Goal: Information Seeking & Learning: Learn about a topic

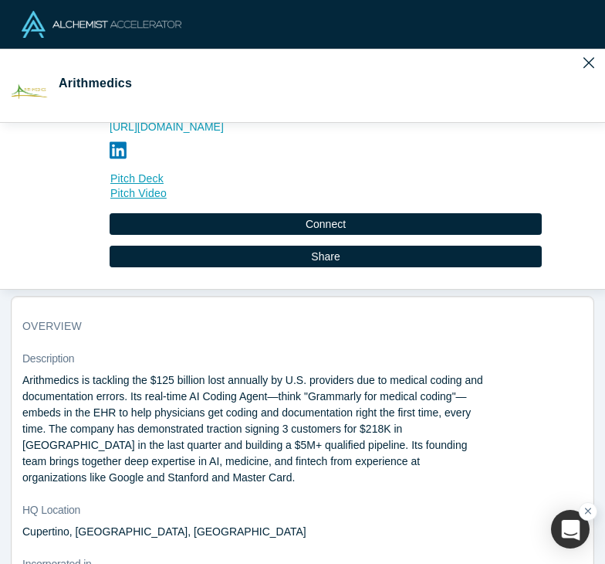
scroll to position [630, 0]
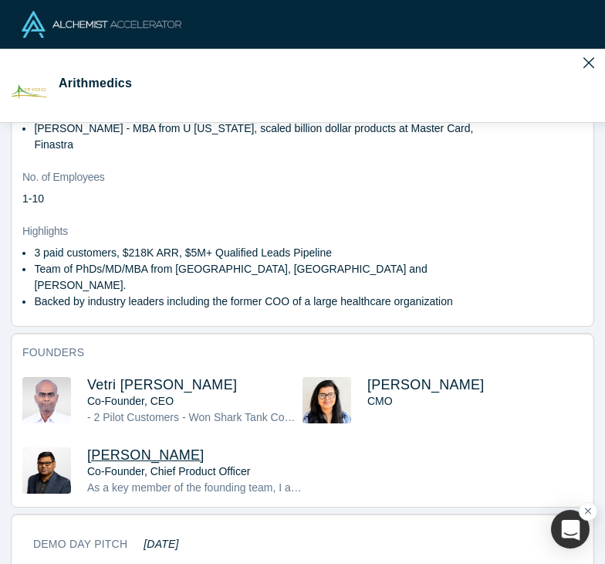
click at [117, 447] on span "Venu Appana" at bounding box center [145, 454] width 117 height 15
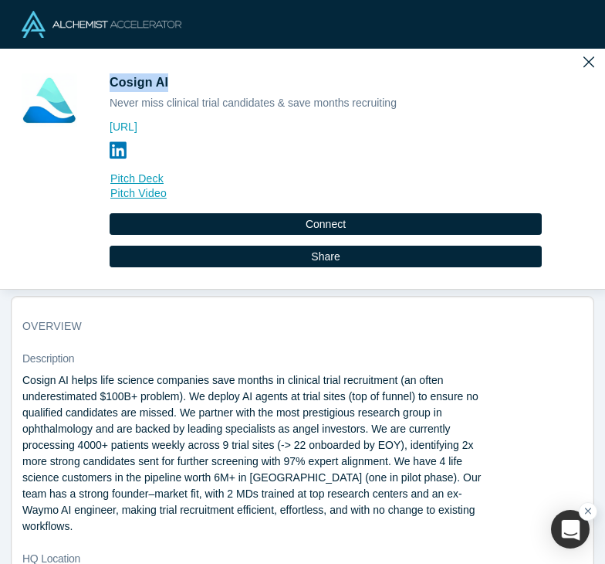
drag, startPoint x: 164, startPoint y: 81, endPoint x: 113, endPoint y: 81, distance: 51.7
click at [113, 81] on span "Cosign AI" at bounding box center [141, 82] width 63 height 13
copy span "Cosign AI"
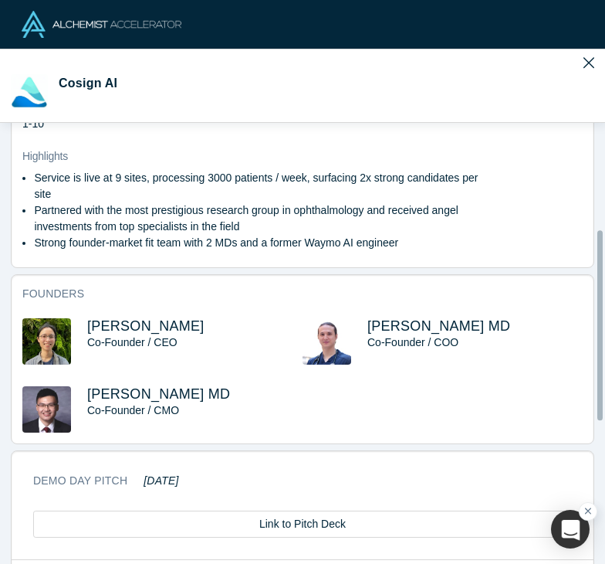
scroll to position [765, 0]
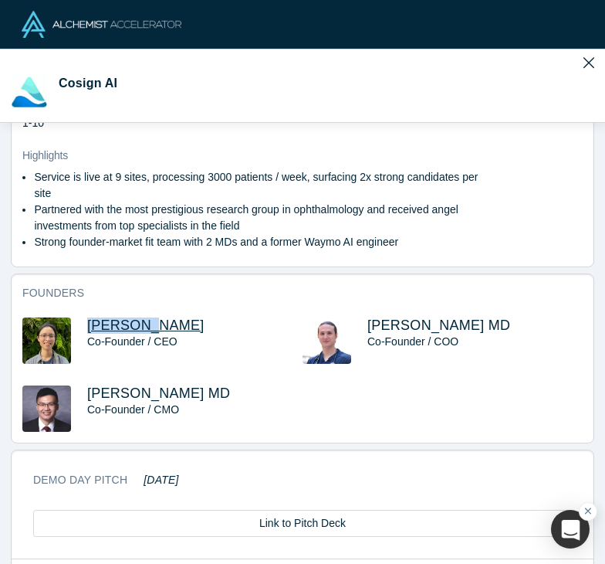
drag, startPoint x: 141, startPoint y: 289, endPoint x: 86, endPoint y: 297, distance: 54.6
click at [87, 317] on h3 "[PERSON_NAME]" at bounding box center [194, 325] width 215 height 16
copy span "[PERSON_NAME]"
drag, startPoint x: 456, startPoint y: 291, endPoint x: 358, endPoint y: 297, distance: 98.3
click at [358, 317] on div "Riya Fukui MD Co-Founder / COO" at bounding box center [443, 351] width 280 height 68
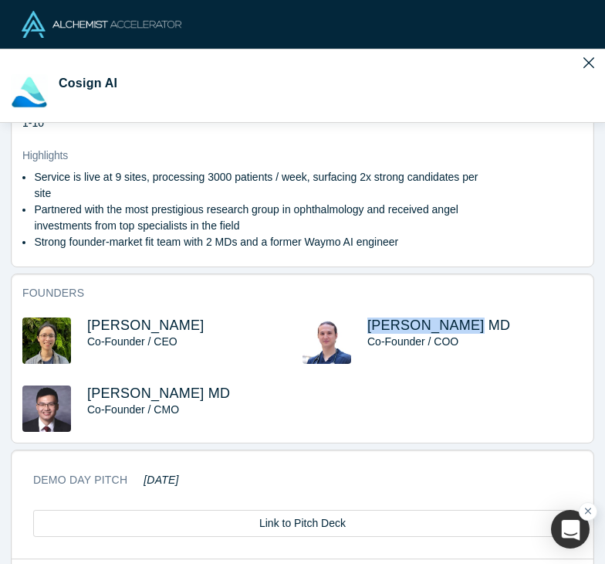
copy span "[PERSON_NAME] MD"
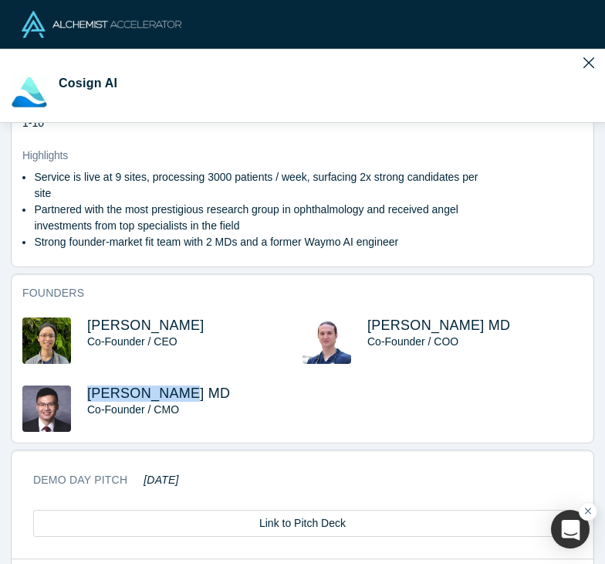
drag, startPoint x: 173, startPoint y: 358, endPoint x: 86, endPoint y: 364, distance: 86.7
click at [86, 385] on div "Louie Cai MD Co-Founder / CMO" at bounding box center [162, 408] width 280 height 46
copy span "[PERSON_NAME] MD"
click at [102, 317] on span "[PERSON_NAME]" at bounding box center [145, 324] width 117 height 15
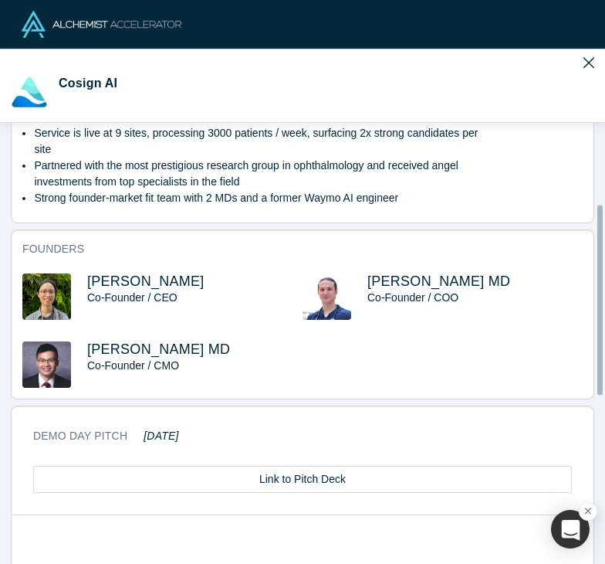
scroll to position [809, 0]
click at [389, 273] on span "[PERSON_NAME] MD" at bounding box center [439, 280] width 143 height 15
click at [132, 341] on span "[PERSON_NAME] MD" at bounding box center [158, 348] width 143 height 15
